Goal: Navigation & Orientation: Understand site structure

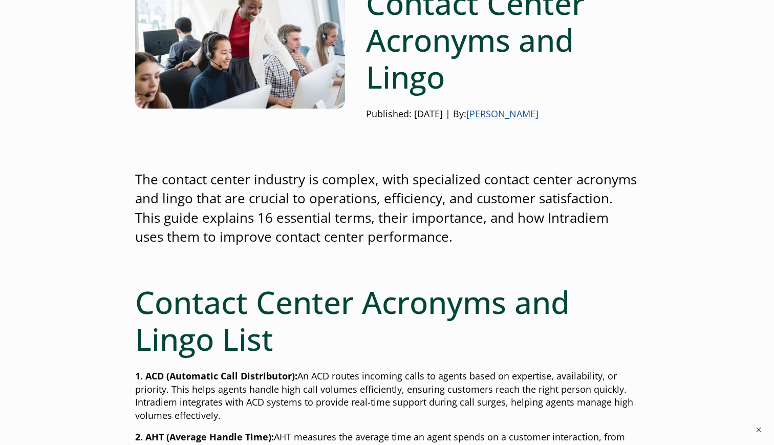
scroll to position [712, 0]
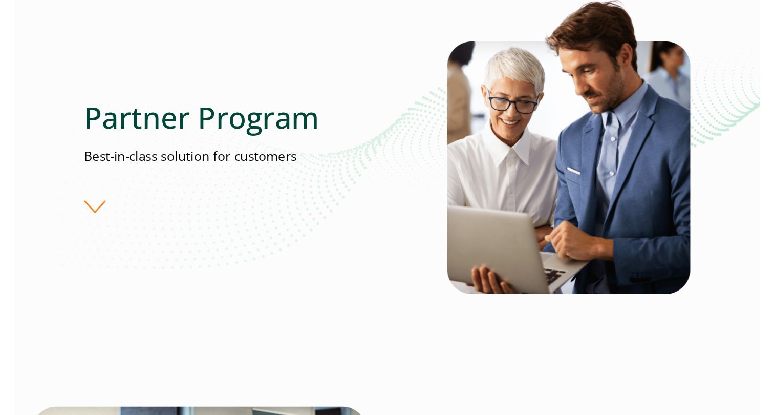
scroll to position [347, 0]
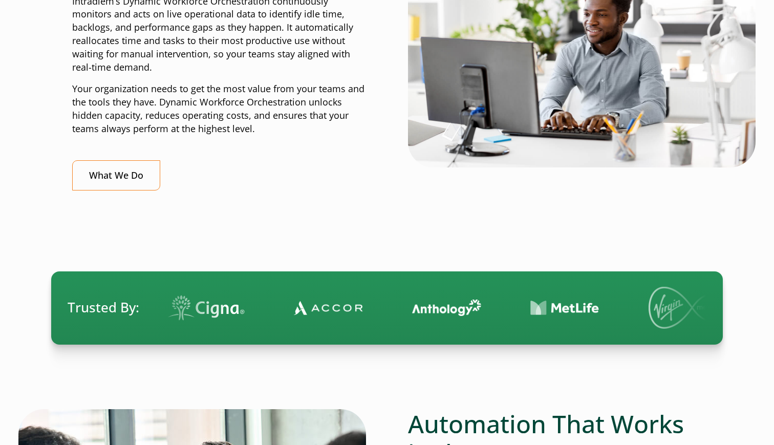
scroll to position [412, 0]
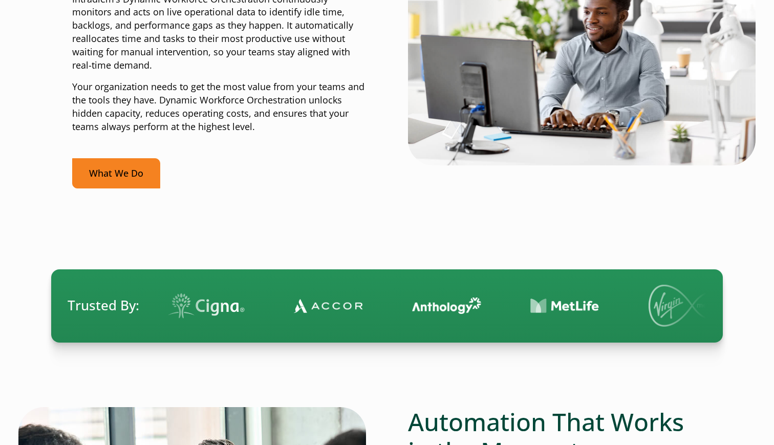
click at [134, 182] on link "What We Do" at bounding box center [116, 173] width 88 height 30
click at [128, 170] on link "What We Do" at bounding box center [116, 173] width 88 height 30
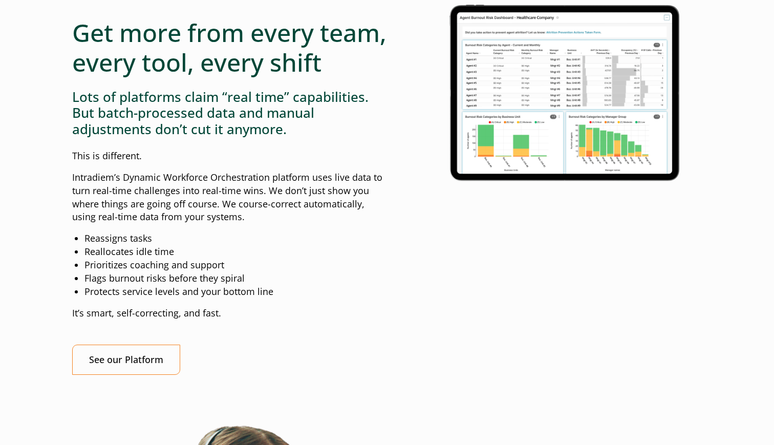
scroll to position [922, 0]
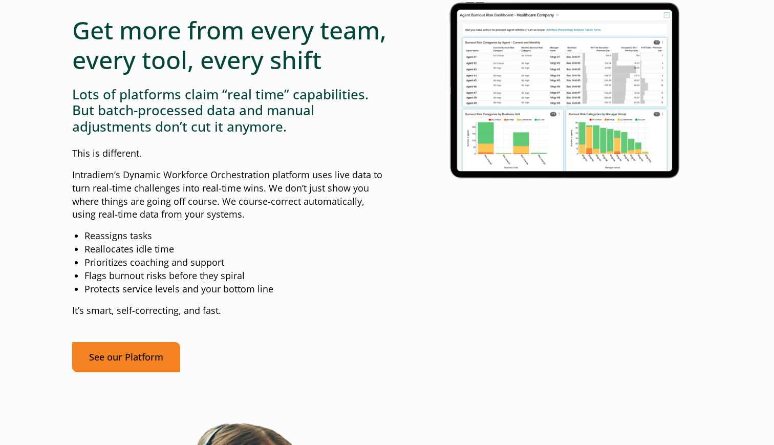
click at [133, 372] on link "See our Platform" at bounding box center [126, 357] width 108 height 30
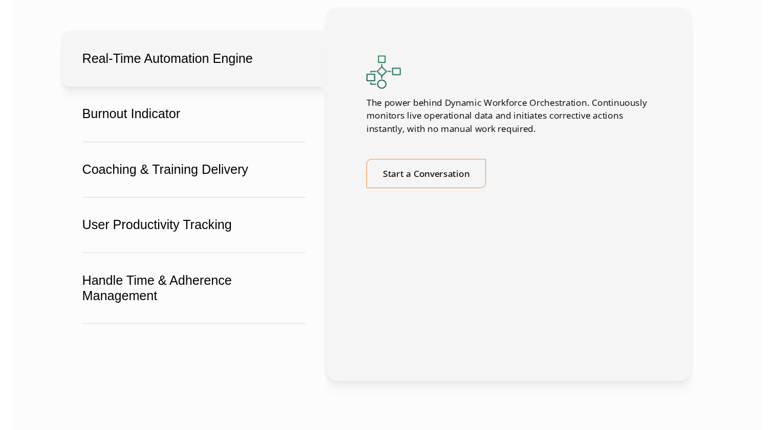
scroll to position [1889, 0]
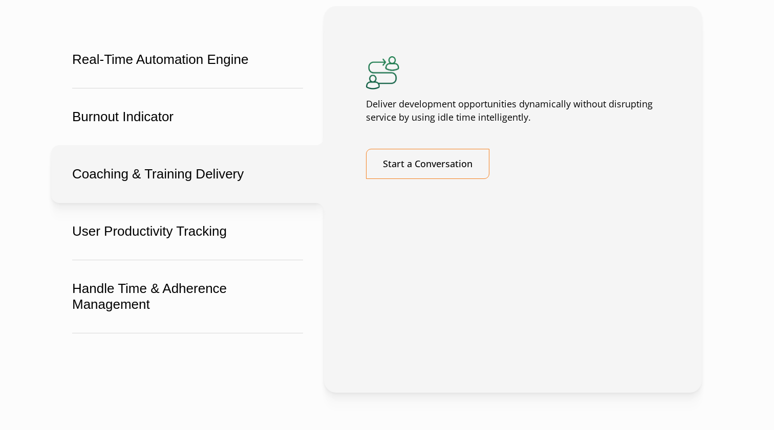
click at [158, 200] on button "Coaching & Training Delivery" at bounding box center [187, 174] width 273 height 58
click at [154, 139] on button "Burnout Indicator" at bounding box center [187, 117] width 273 height 58
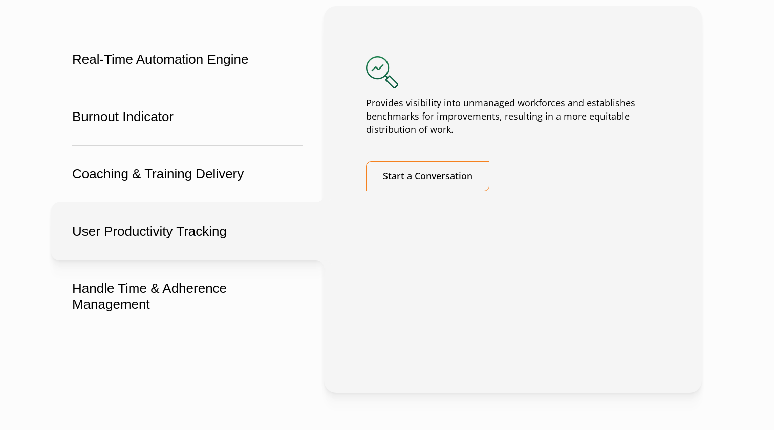
click at [149, 244] on button "User Productivity Tracking" at bounding box center [187, 232] width 273 height 58
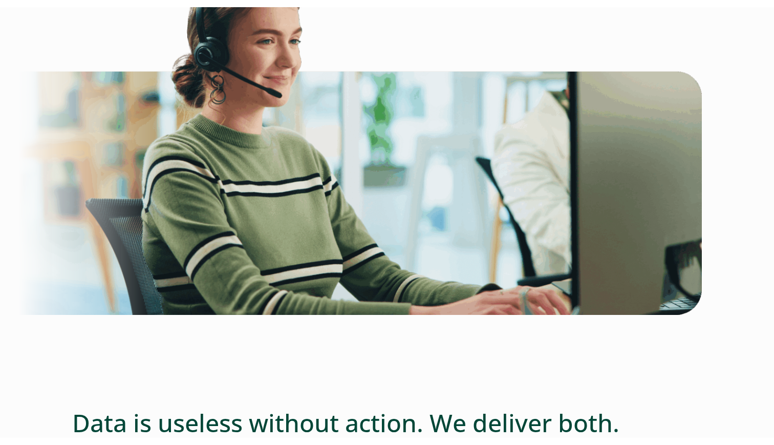
scroll to position [1379, 0]
